Goal: Use online tool/utility: Utilize a website feature to perform a specific function

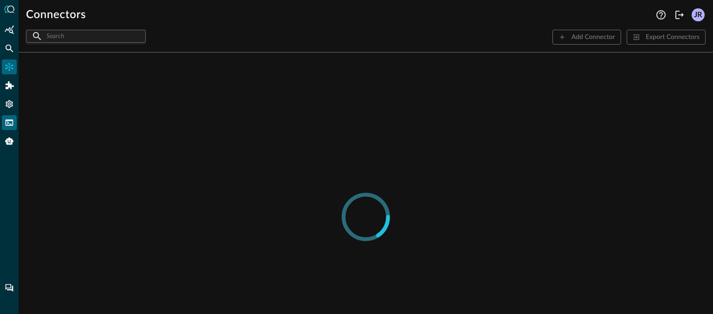
click at [10, 128] on div "FSQL" at bounding box center [9, 122] width 15 height 15
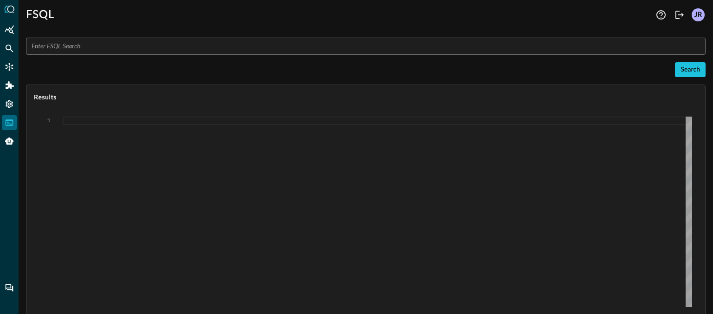
click at [169, 53] on input "text" at bounding box center [369, 46] width 674 height 17
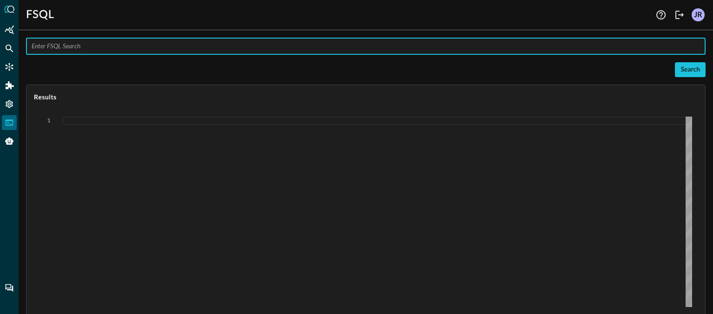
paste input "QUERY (#findings + #system).actor.process.pid, (#findings + #system).actor.proc…"
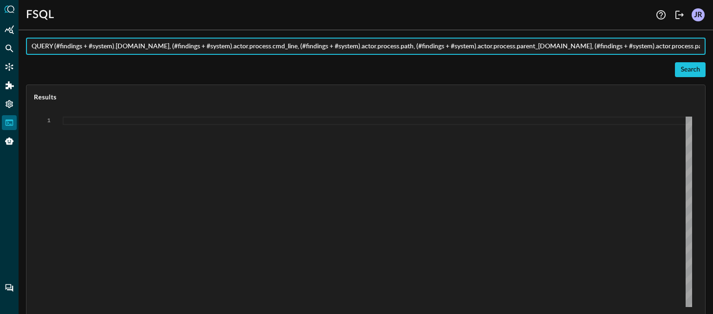
scroll to position [0, 575]
type input "QUERY (#findings + #system).actor.process.pid, (#findings + #system).actor.proc…"
click at [178, 69] on div "Search" at bounding box center [366, 69] width 680 height 15
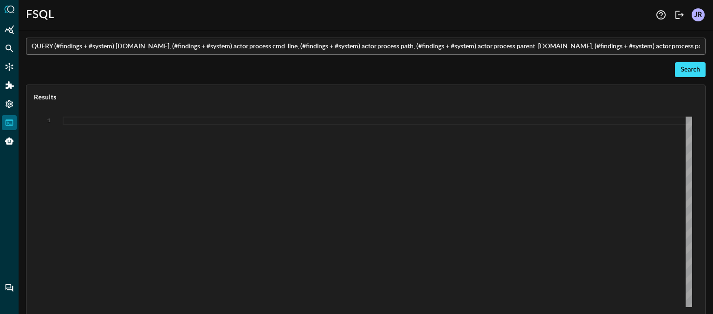
click at [684, 69] on div "Search" at bounding box center [690, 70] width 19 height 12
click at [354, 69] on div "Search" at bounding box center [366, 69] width 680 height 15
type textarea "{ "response": [ "Error invoking FSQL: TypeError: network error" ] }"
click at [370, 46] on input "QUERY (#findings + #system).actor.process.pid, (#findings + #system).actor.proc…" at bounding box center [369, 46] width 674 height 17
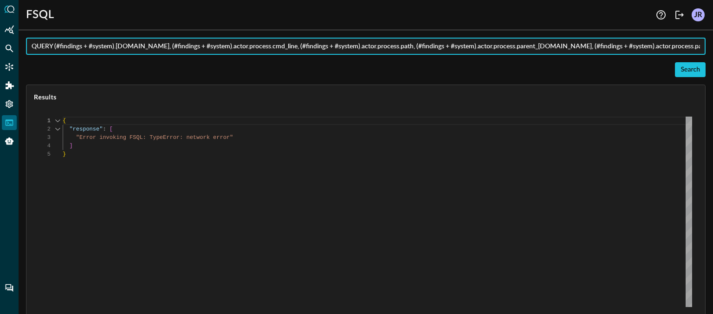
click at [333, 172] on div "{ "response" : [ "Error invoking FSQL: TypeError: network error" ] }" at bounding box center [378, 212] width 630 height 190
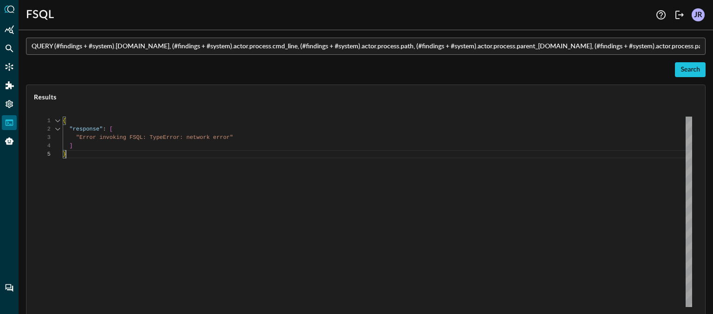
click at [390, 127] on div "{ "response" : [ "Error invoking FSQL: TypeError: network error" ] }" at bounding box center [378, 212] width 630 height 190
click at [676, 19] on icon "Logout" at bounding box center [680, 15] width 8 height 8
